Goal: Find specific page/section: Find specific page/section

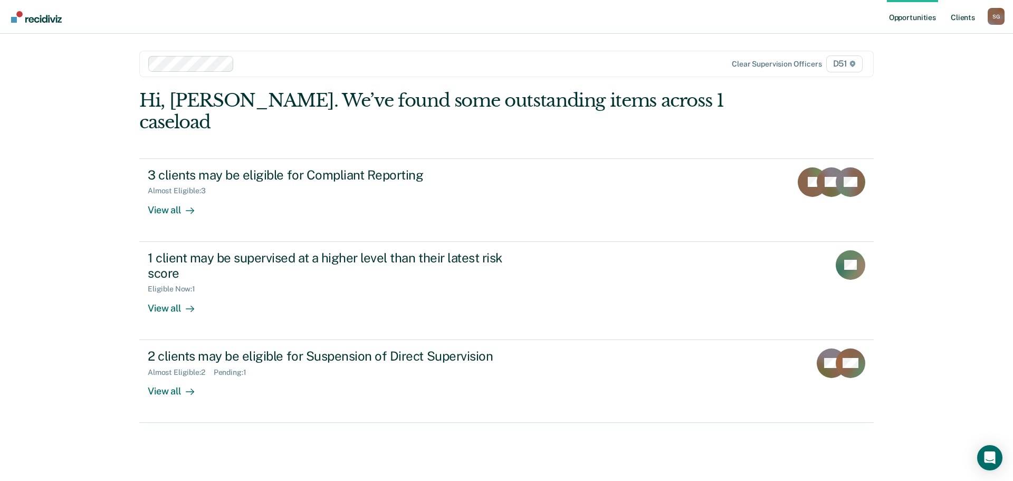
click at [968, 23] on link "Client s" at bounding box center [963, 17] width 28 height 34
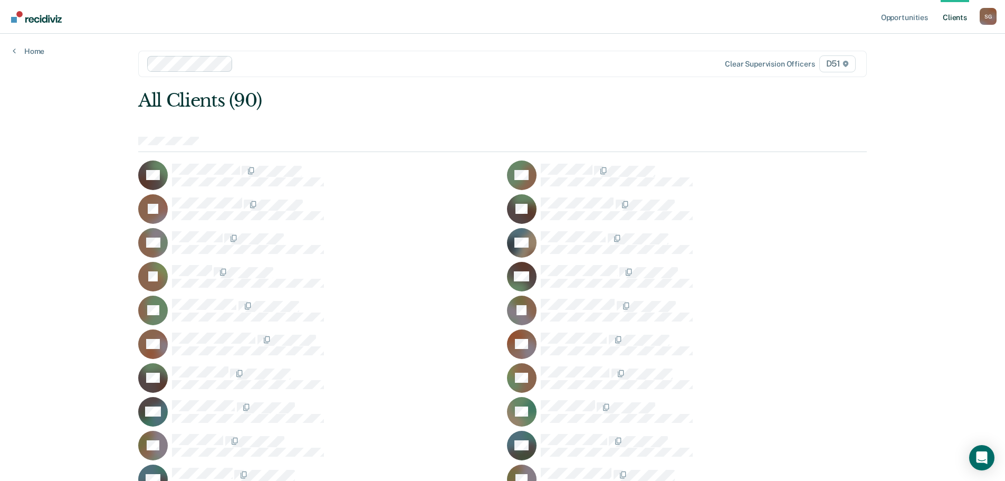
click at [601, 106] on div "All Clients (90)" at bounding box center [429, 101] width 583 height 22
